Goal: Information Seeking & Learning: Find specific fact

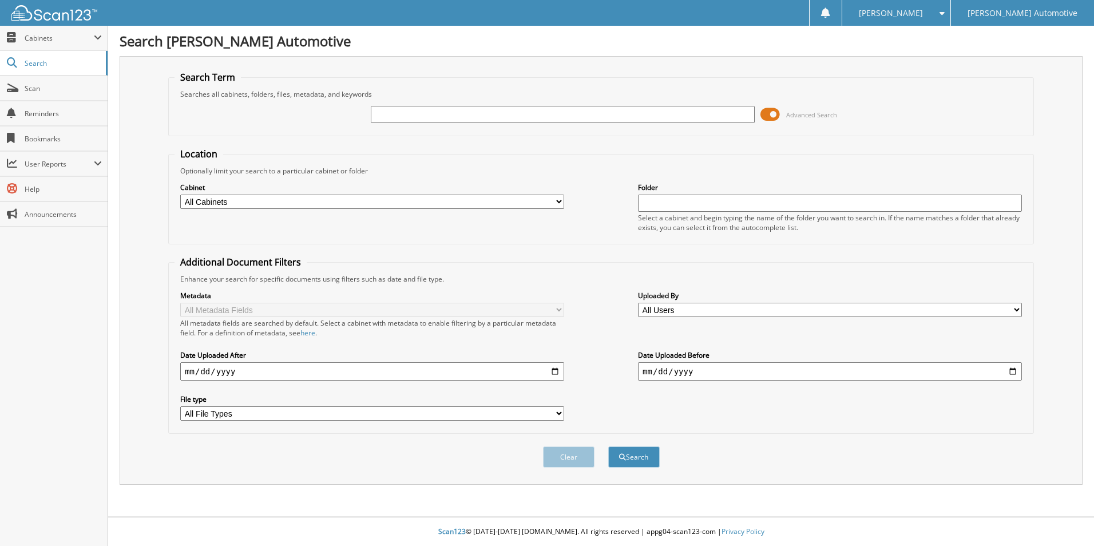
click at [378, 113] on input "text" at bounding box center [563, 114] width 384 height 17
type input "7196"
click at [625, 452] on button "Search" at bounding box center [633, 456] width 51 height 21
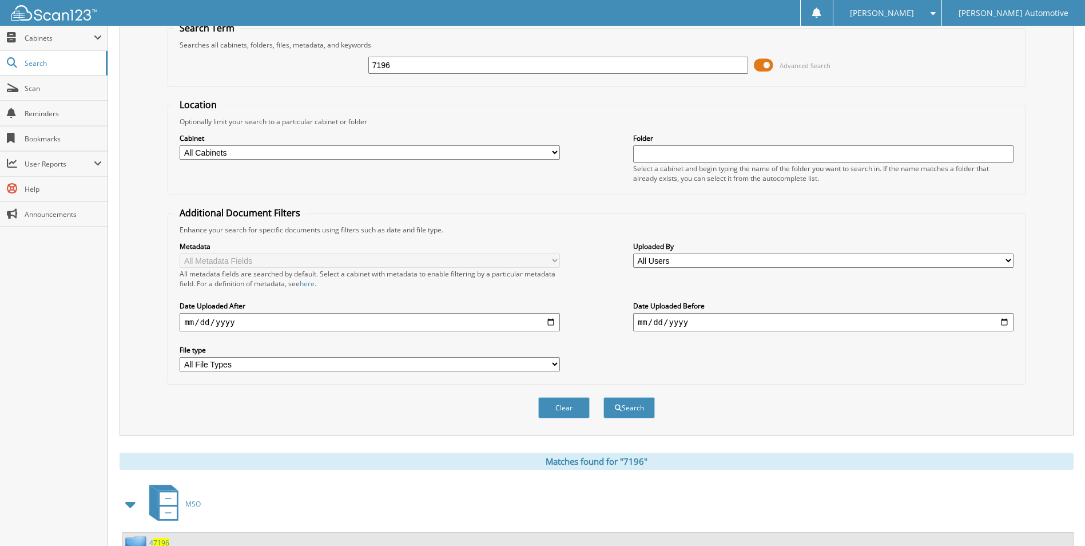
scroll to position [229, 0]
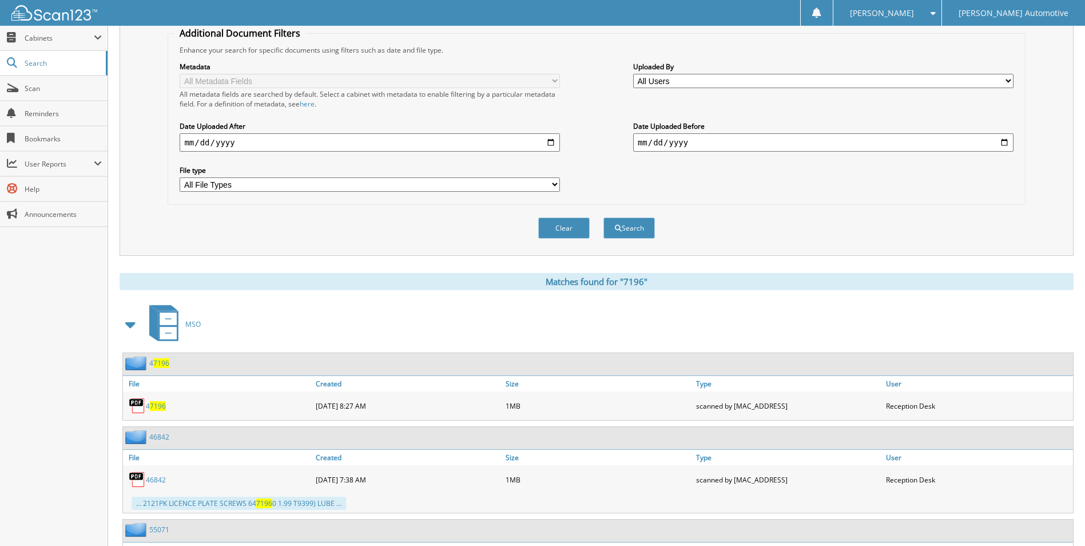
click at [136, 326] on span at bounding box center [131, 324] width 16 height 21
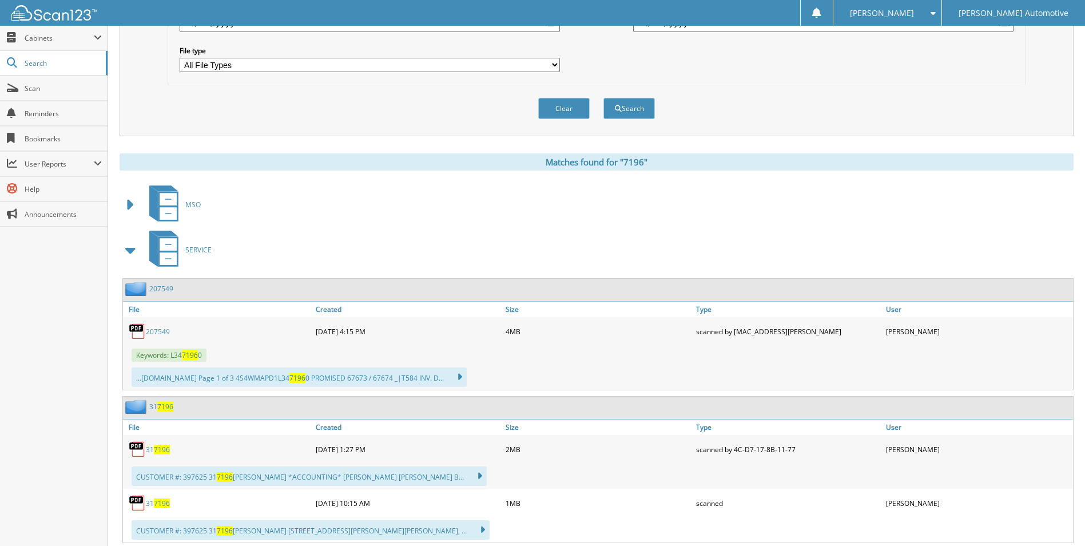
scroll to position [343, 0]
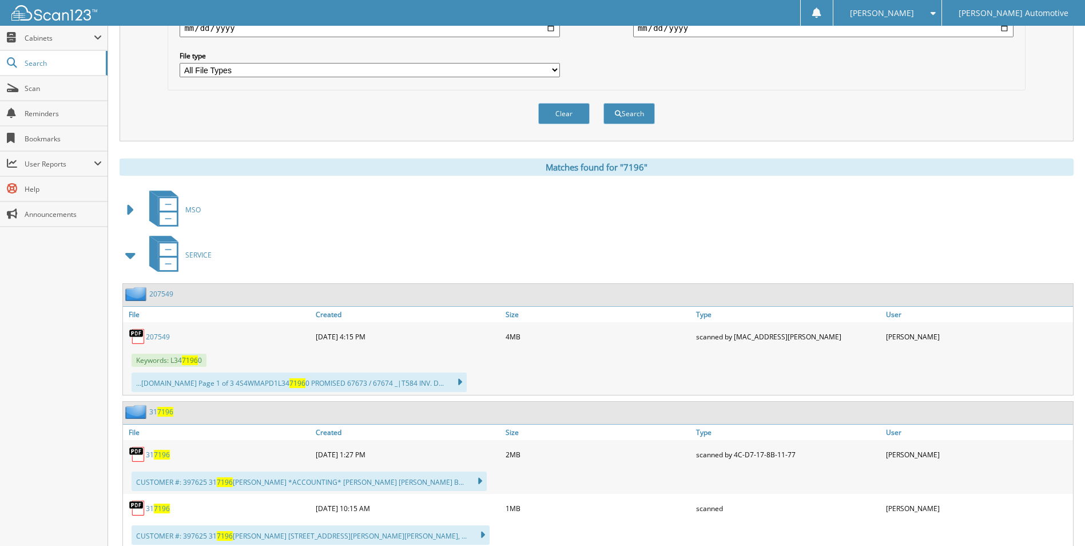
click at [128, 256] on span at bounding box center [131, 255] width 16 height 21
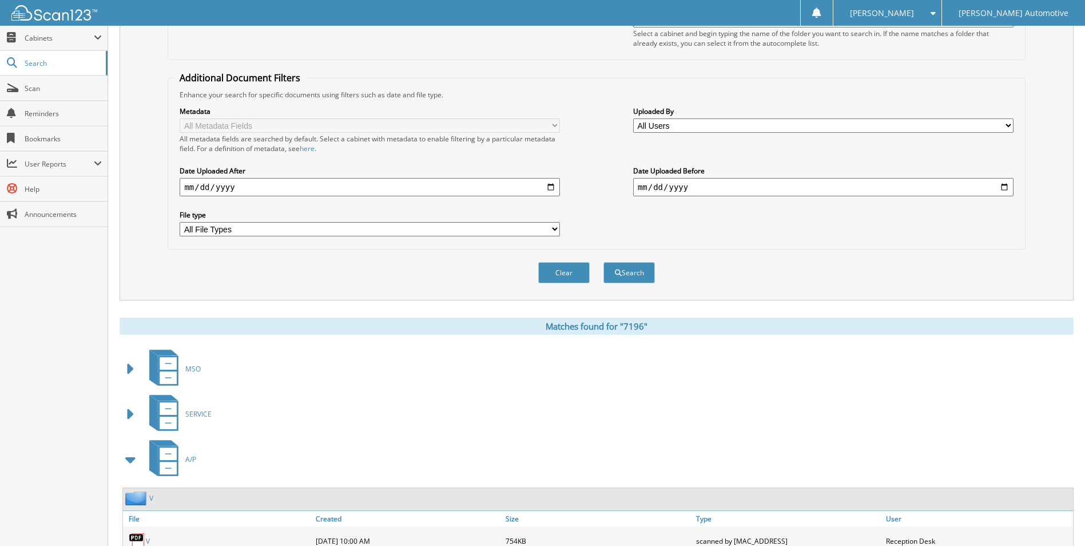
scroll to position [0, 0]
